Goal: Navigation & Orientation: Find specific page/section

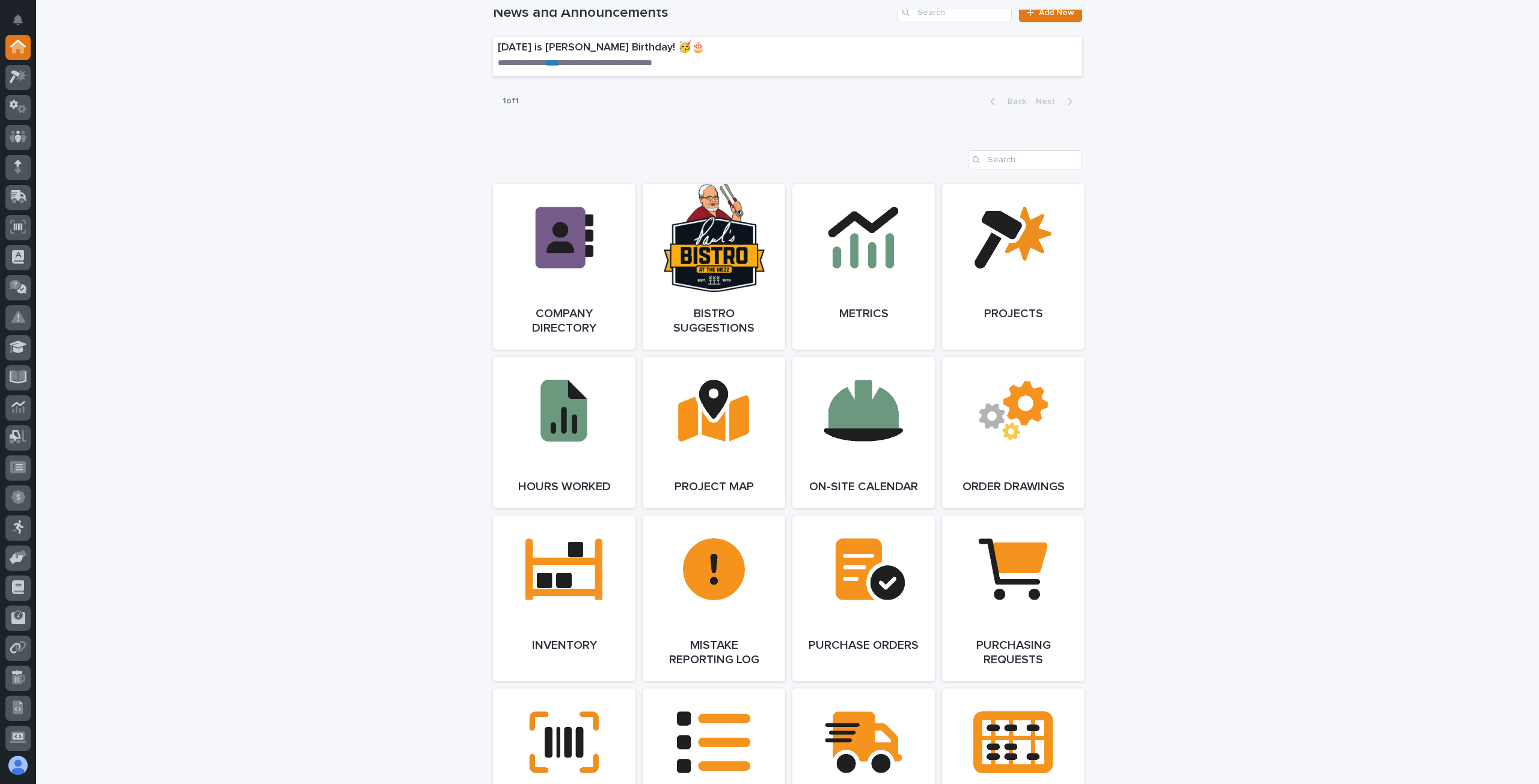
scroll to position [841, 0]
click at [1006, 436] on span "Open Link" at bounding box center [1012, 432] width 39 height 8
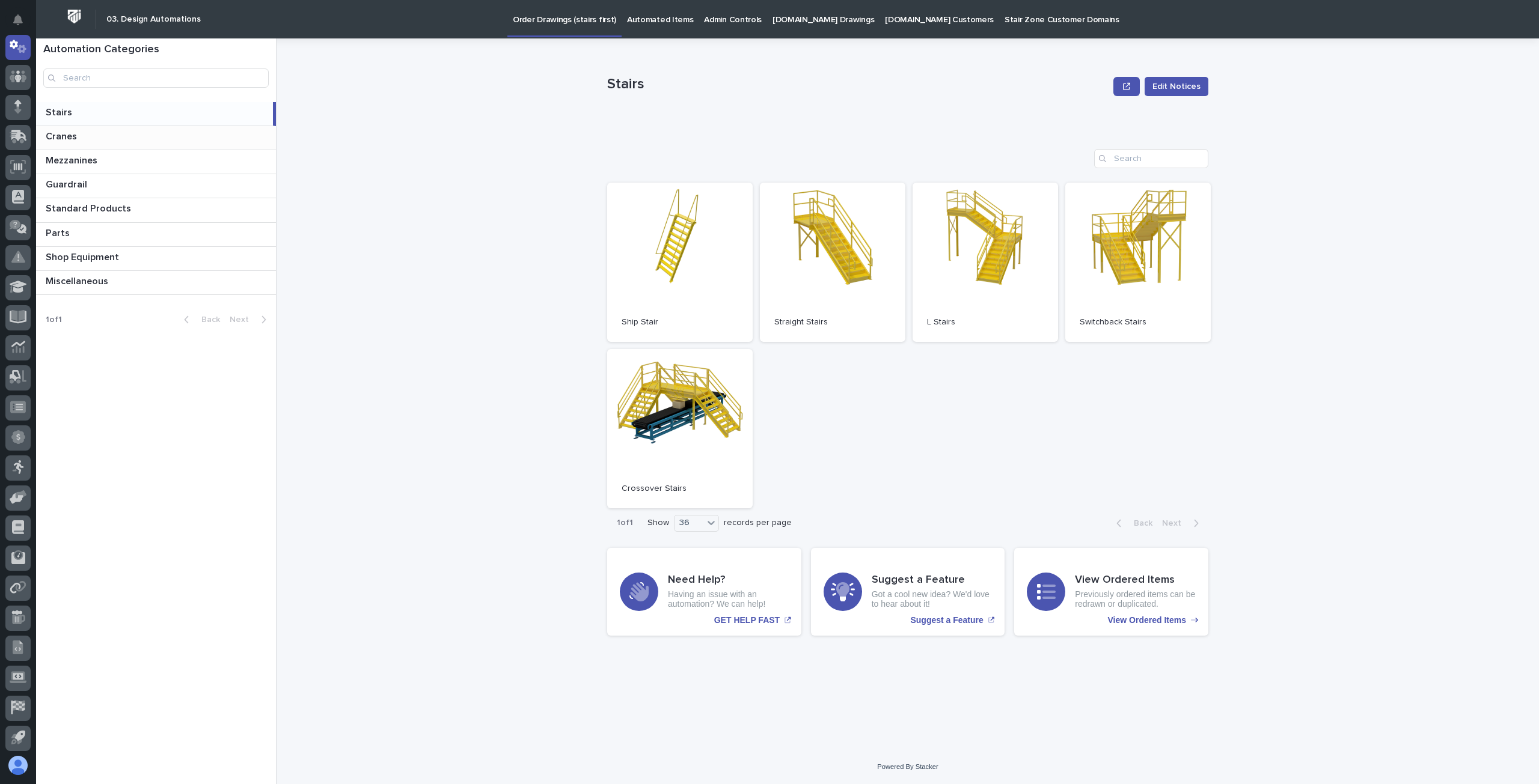
click at [83, 138] on p at bounding box center [158, 137] width 225 height 12
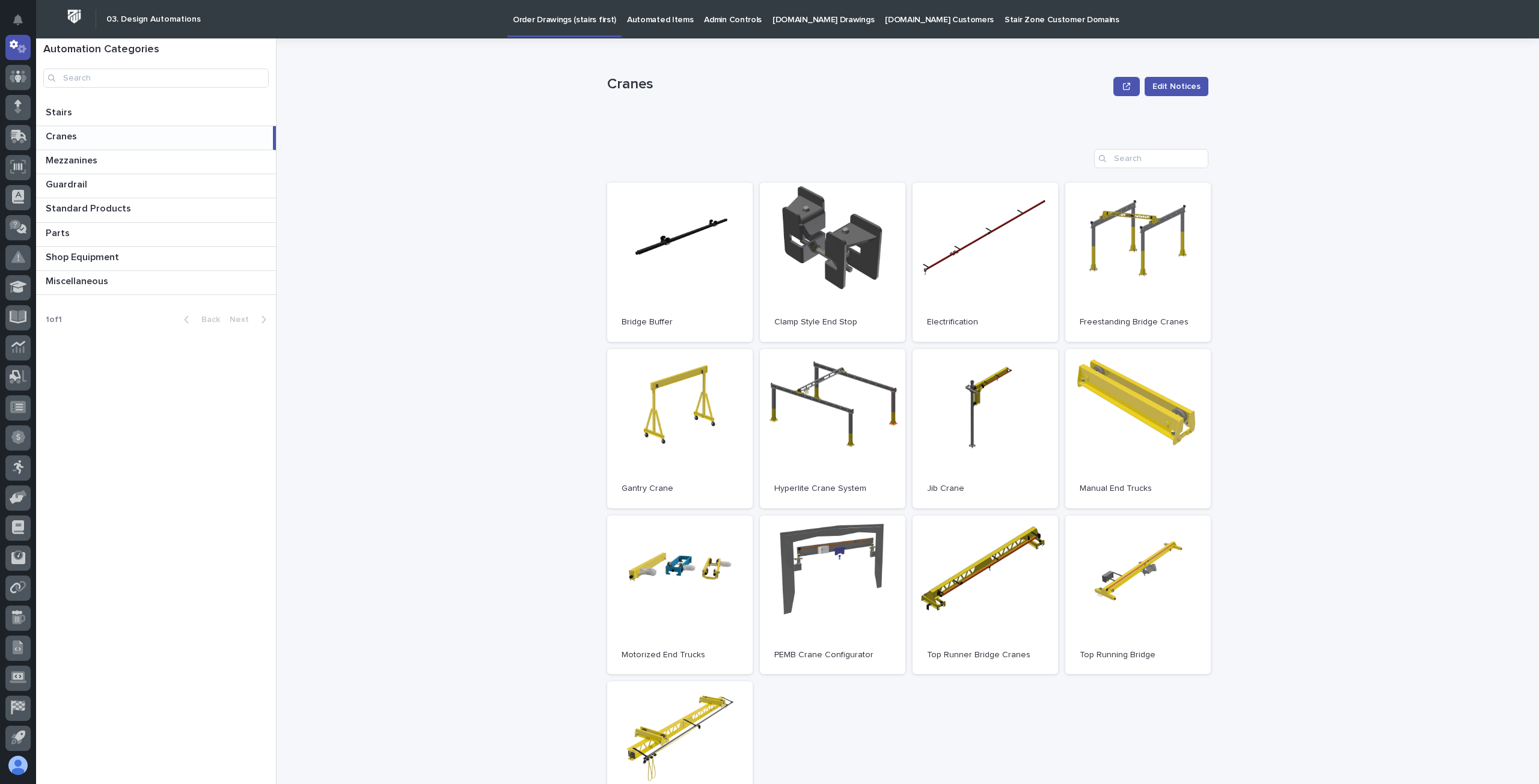
click at [706, 18] on p "Admin Controls" at bounding box center [733, 12] width 58 height 25
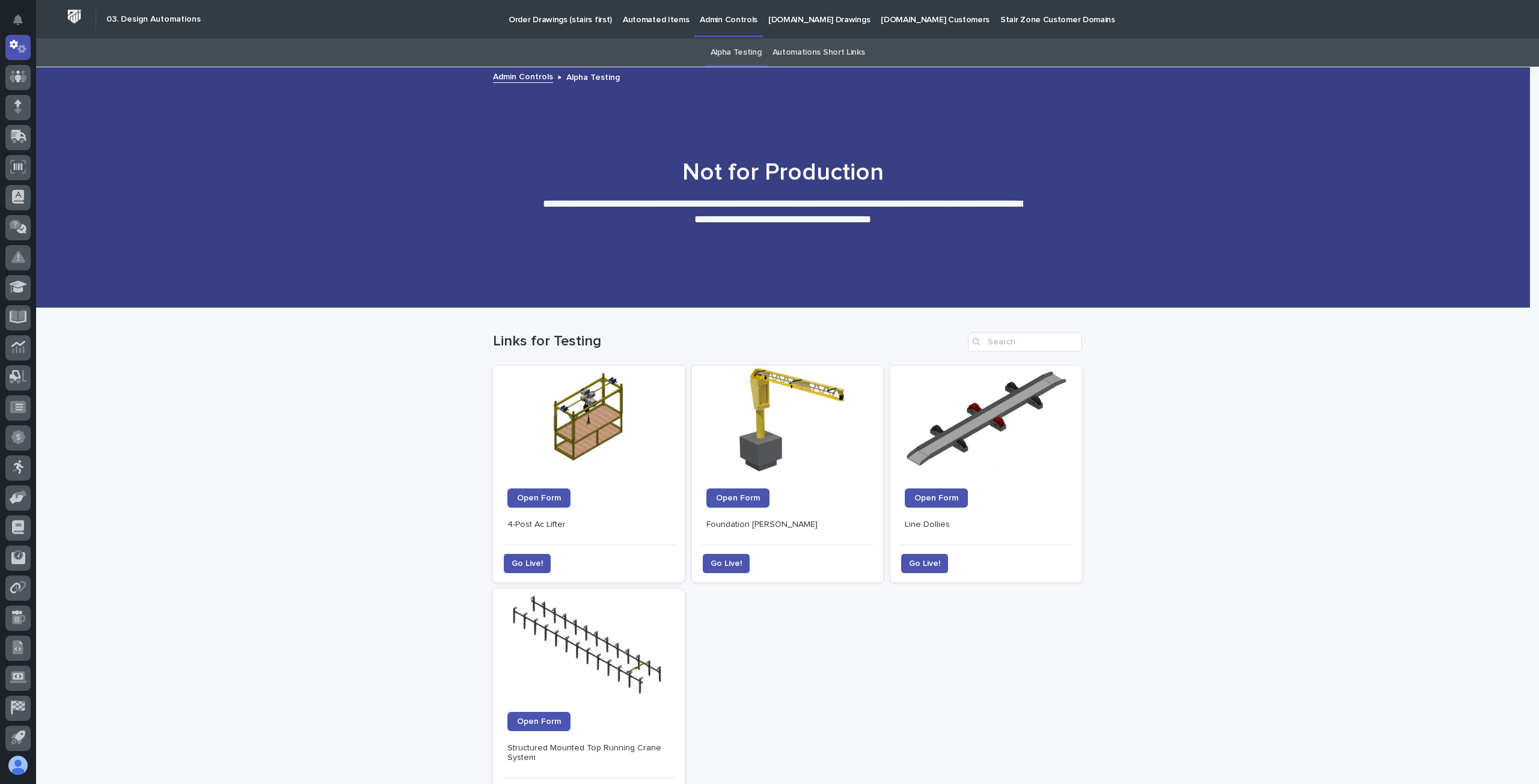
click at [656, 19] on p "Automated Items" at bounding box center [655, 12] width 66 height 25
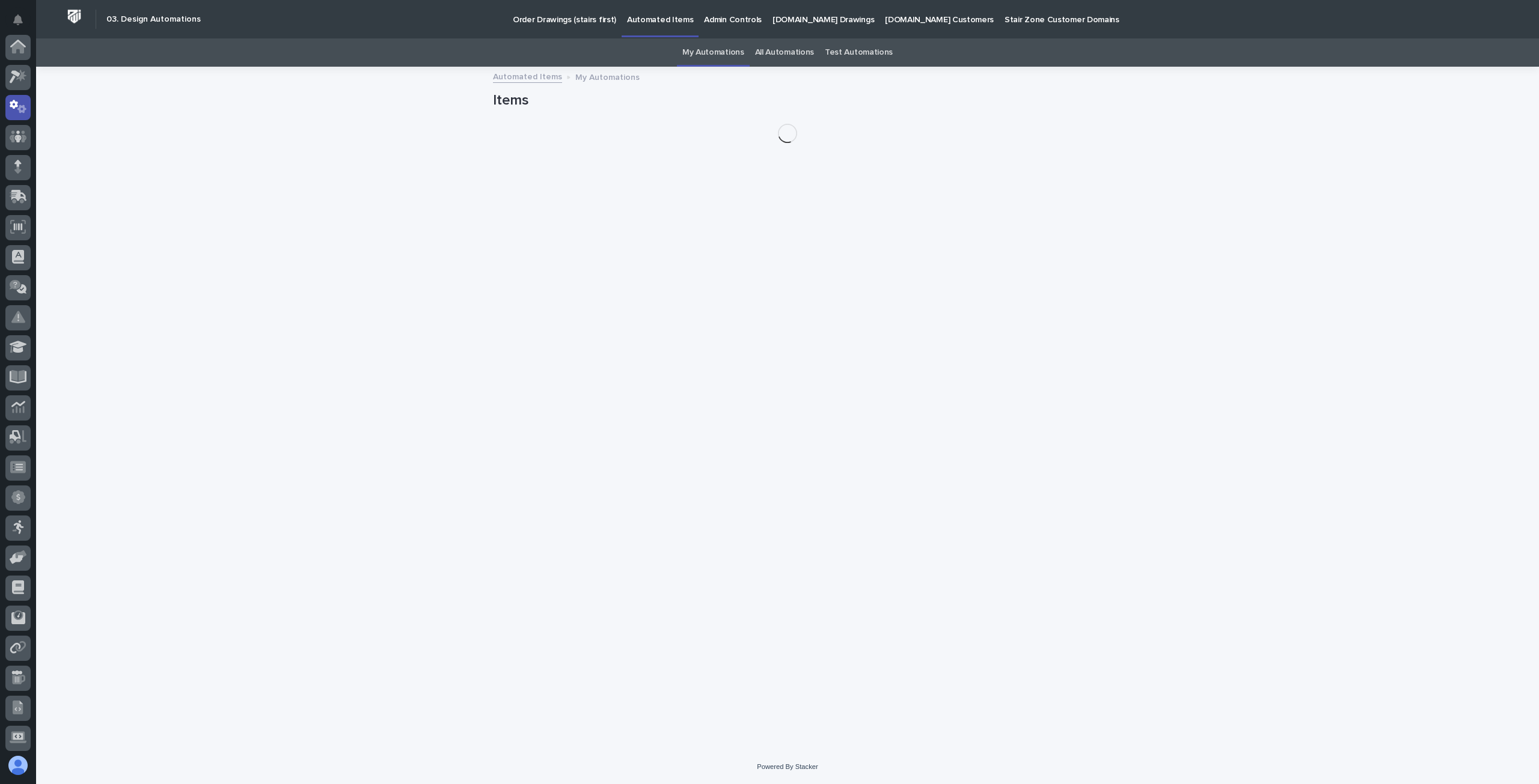
scroll to position [60, 0]
